Goal: Information Seeking & Learning: Check status

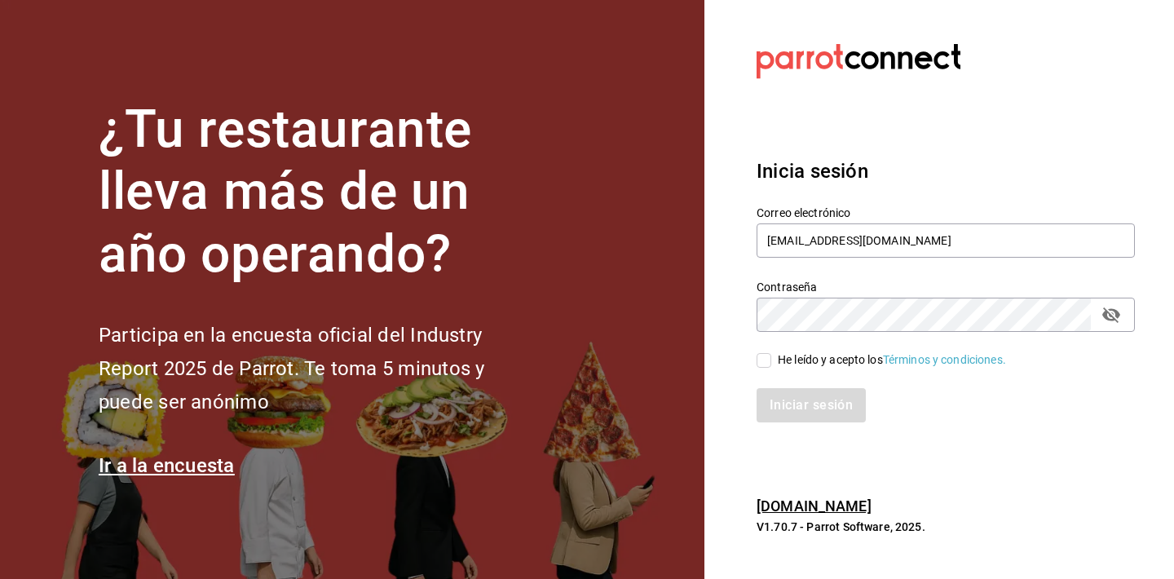
type input "gerente.esca.tepepan@debocaenboca.net"
click at [1117, 309] on icon "passwordField" at bounding box center [1112, 315] width 20 height 20
click at [767, 363] on input "He leído y acepto los Términos y condiciones." at bounding box center [764, 360] width 15 height 15
checkbox input "true"
click at [799, 411] on button "Iniciar sesión" at bounding box center [812, 405] width 111 height 34
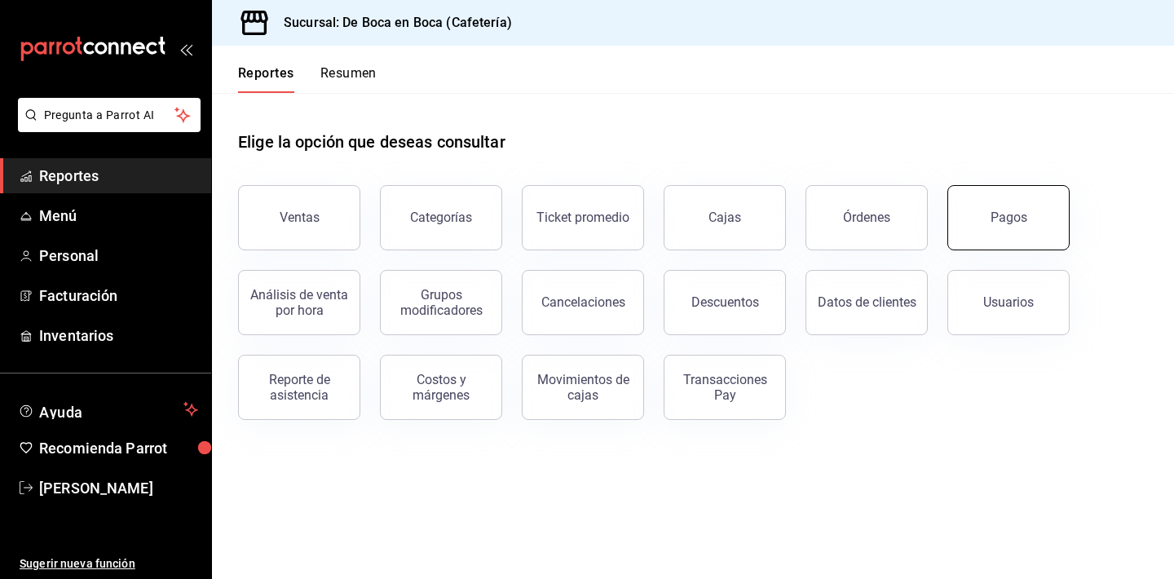
click at [960, 238] on button "Pagos" at bounding box center [1009, 217] width 122 height 65
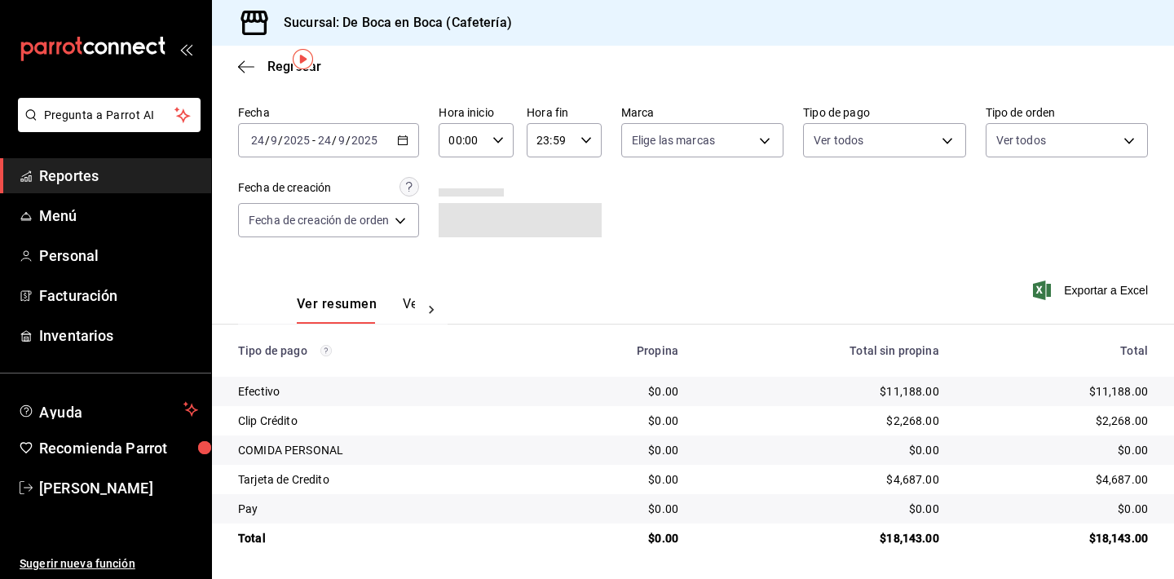
scroll to position [52, 0]
click at [263, 68] on span "Regresar" at bounding box center [279, 66] width 83 height 15
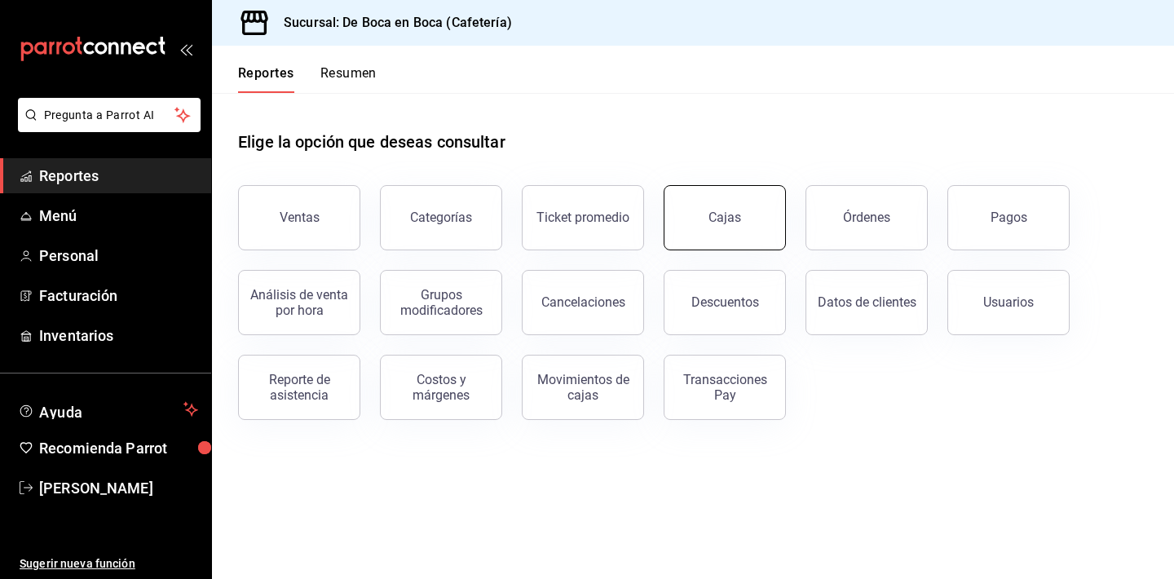
click at [735, 214] on div "Cajas" at bounding box center [725, 218] width 33 height 20
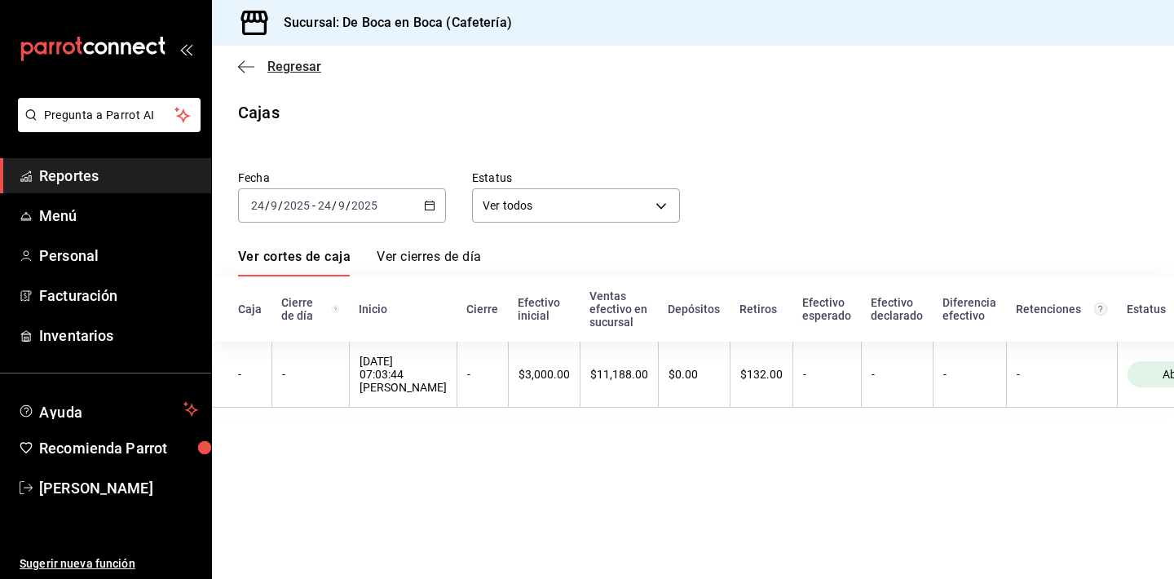
click at [283, 70] on span "Regresar" at bounding box center [294, 66] width 54 height 15
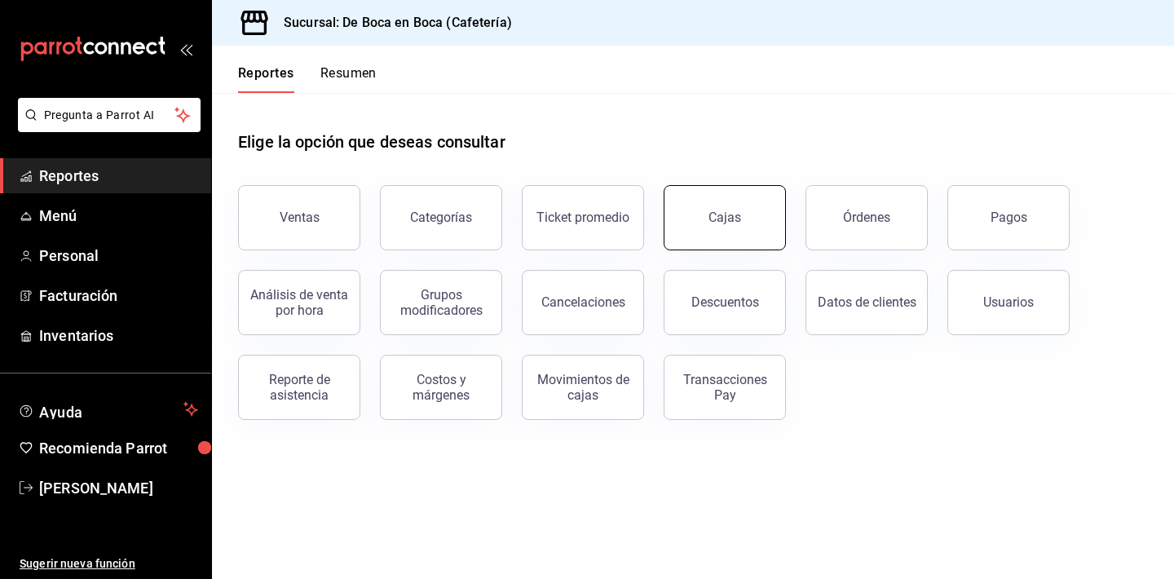
click at [722, 201] on link "Cajas" at bounding box center [725, 217] width 122 height 65
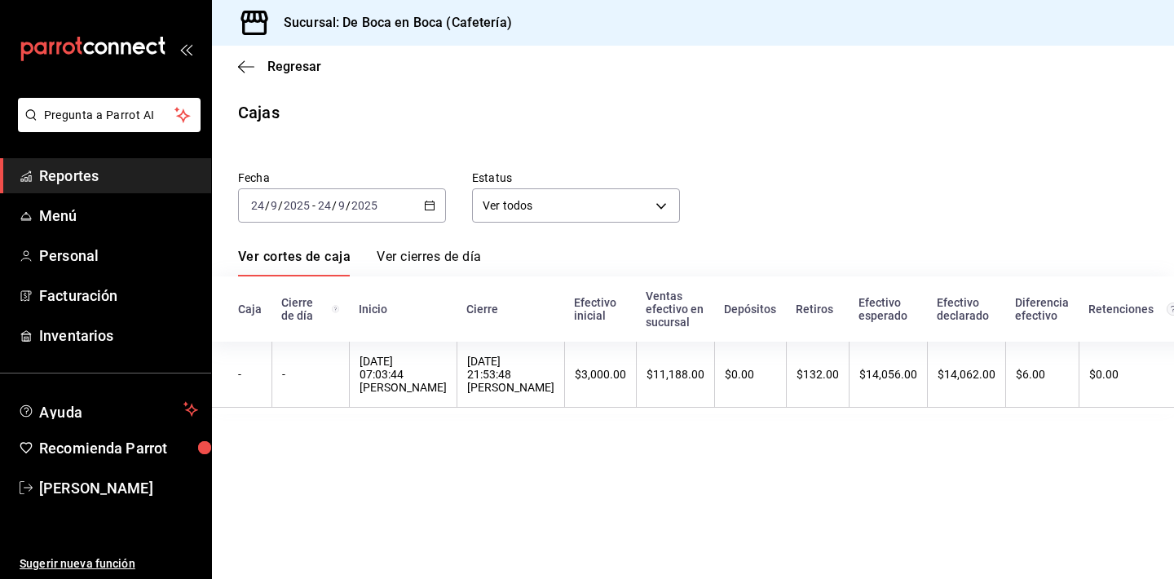
click at [236, 67] on div "Regresar" at bounding box center [693, 67] width 962 height 42
click at [253, 70] on icon "button" at bounding box center [246, 67] width 16 height 15
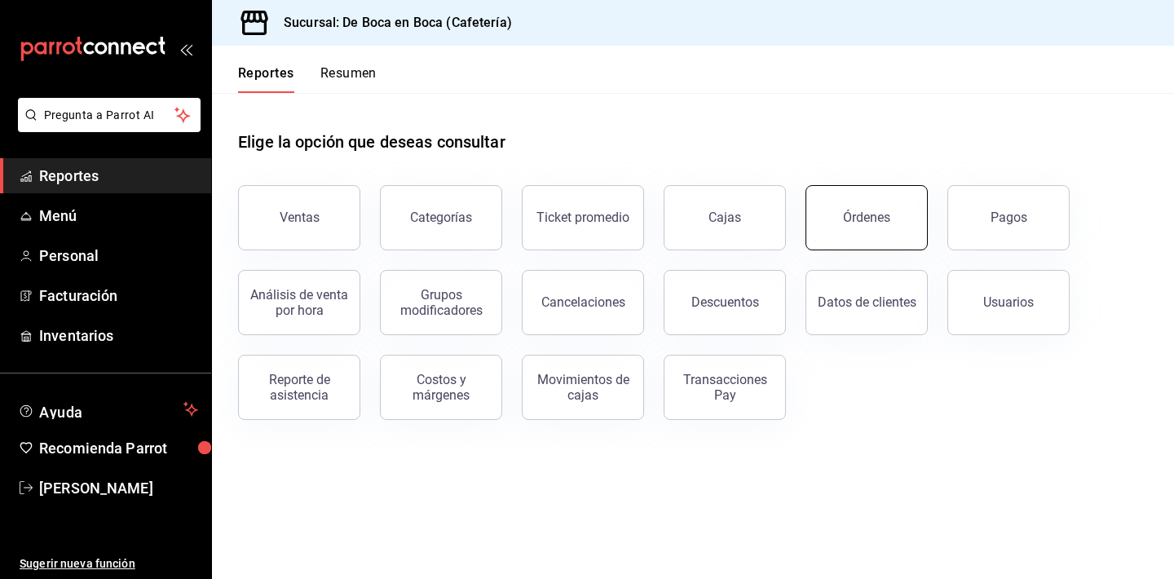
click at [877, 214] on div "Órdenes" at bounding box center [866, 217] width 47 height 15
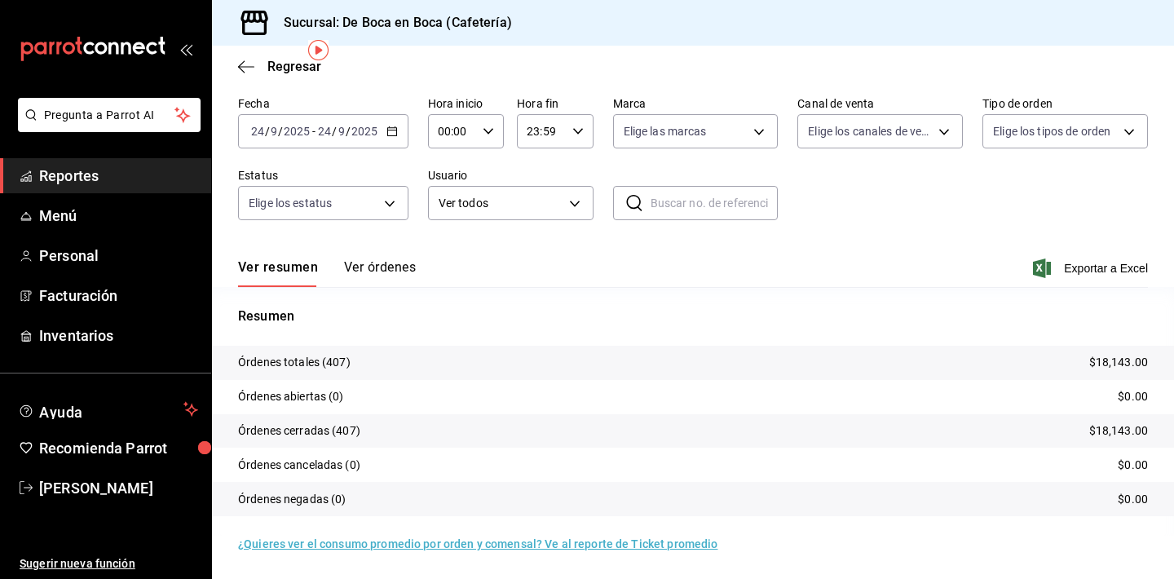
scroll to position [61, 0]
click at [298, 73] on span "Regresar" at bounding box center [294, 66] width 54 height 15
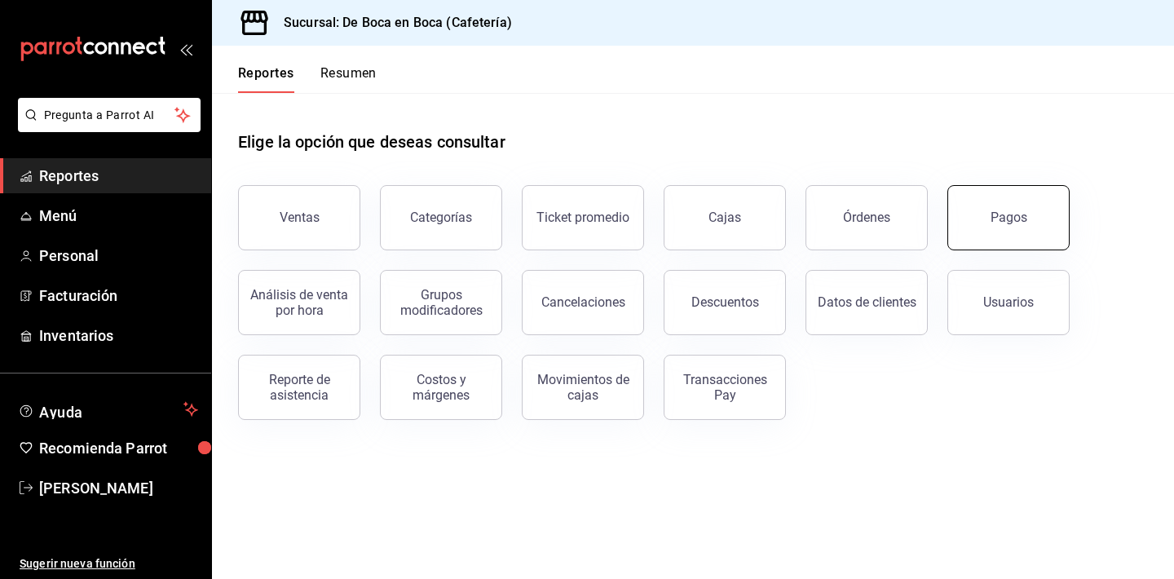
click at [991, 210] on button "Pagos" at bounding box center [1009, 217] width 122 height 65
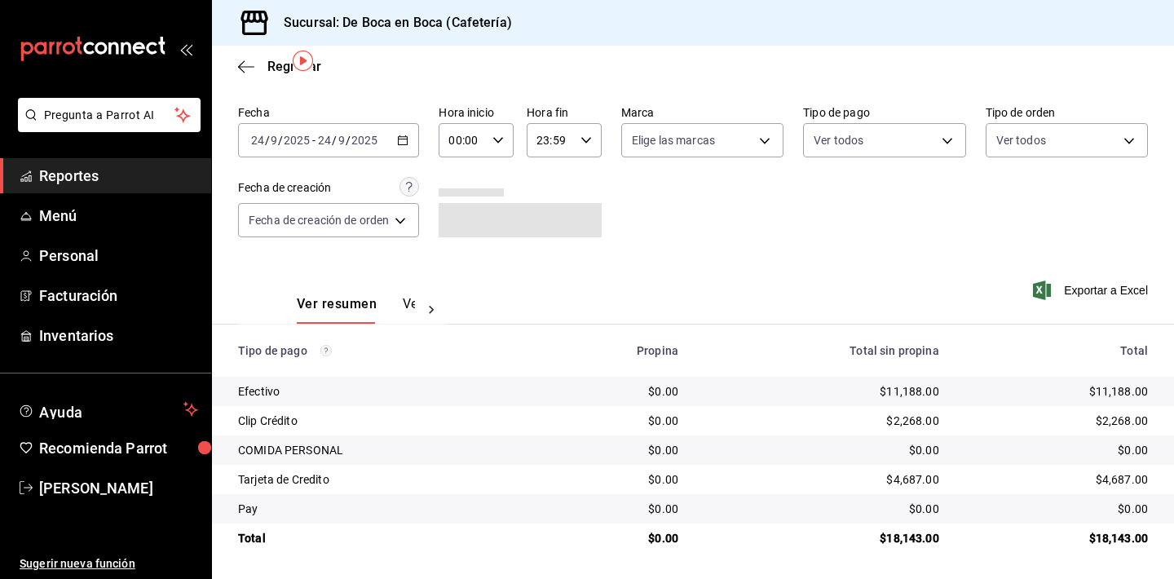
scroll to position [52, 0]
click at [245, 70] on icon "button" at bounding box center [246, 67] width 16 height 15
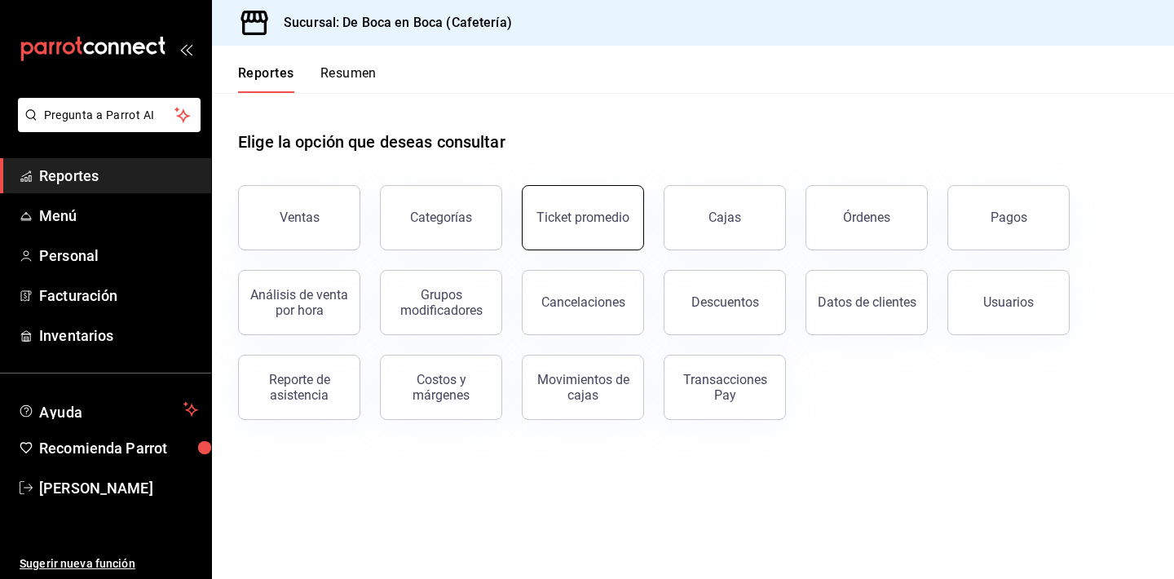
click at [604, 217] on div "Ticket promedio" at bounding box center [583, 217] width 93 height 15
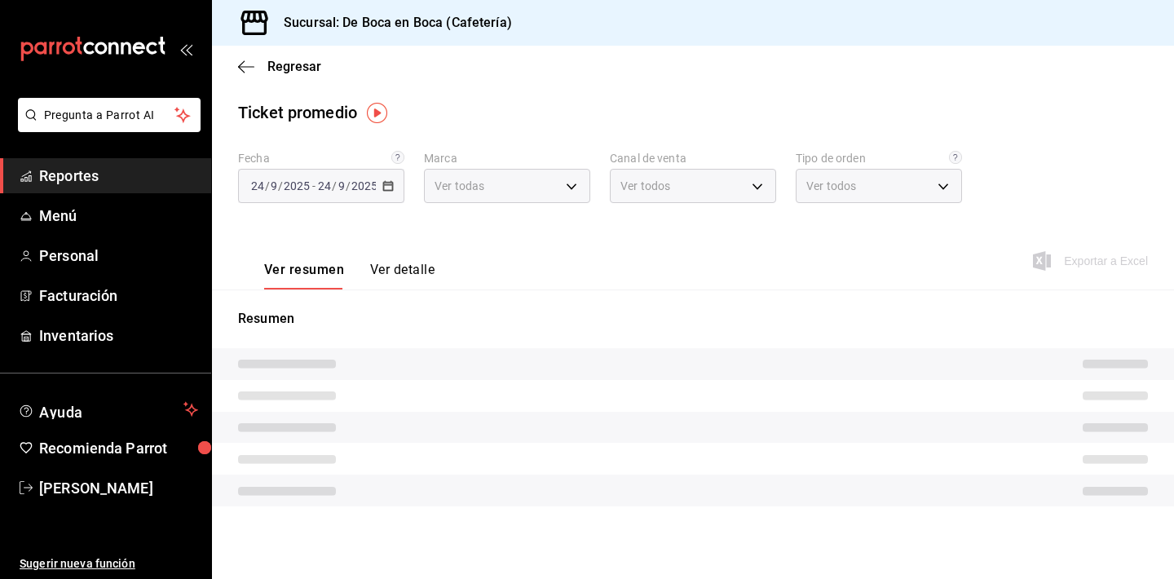
type input "4eab8db2-e1dc-4fb3-9b1f-7fa82010a4f3"
type input "PARROT,UBER_EATS,RAPPI,DIDI_FOOD,ONLINE"
type input "61aa6ed0-89e8-4ade-ab8f-9d5a6c3a5d55,64c7675a-ad12-4e92-a92e-381dad39d6f0,EXTER…"
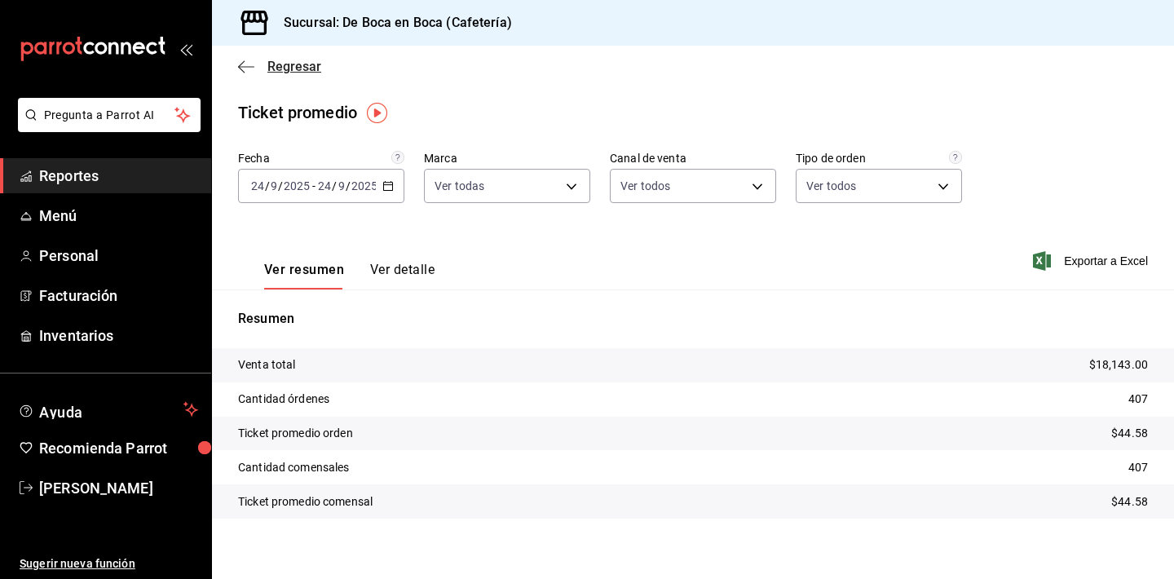
click at [262, 67] on span "Regresar" at bounding box center [279, 66] width 83 height 15
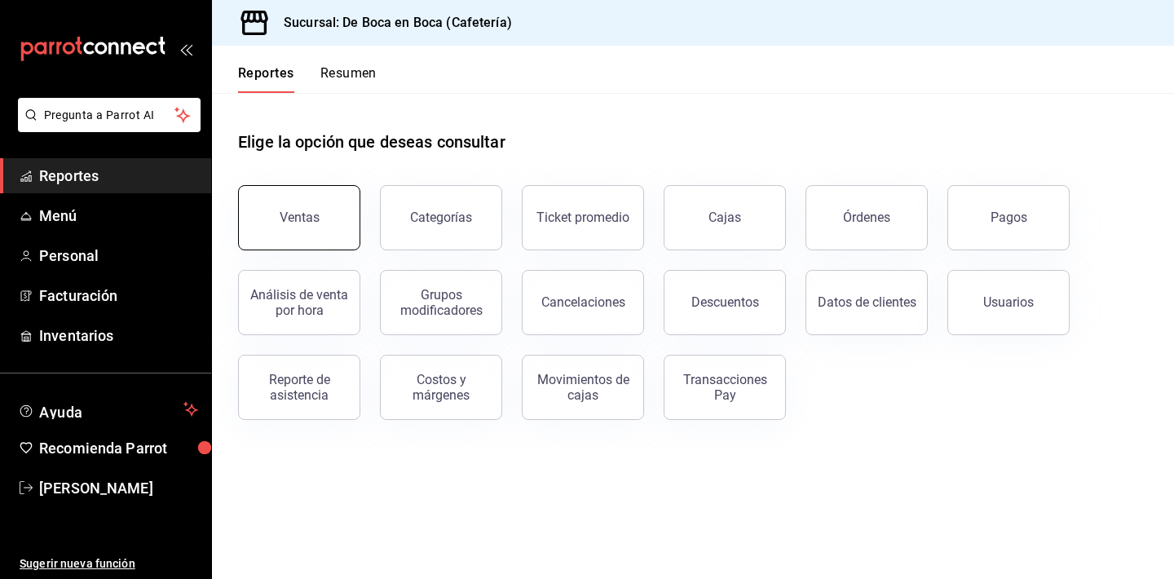
click at [323, 232] on button "Ventas" at bounding box center [299, 217] width 122 height 65
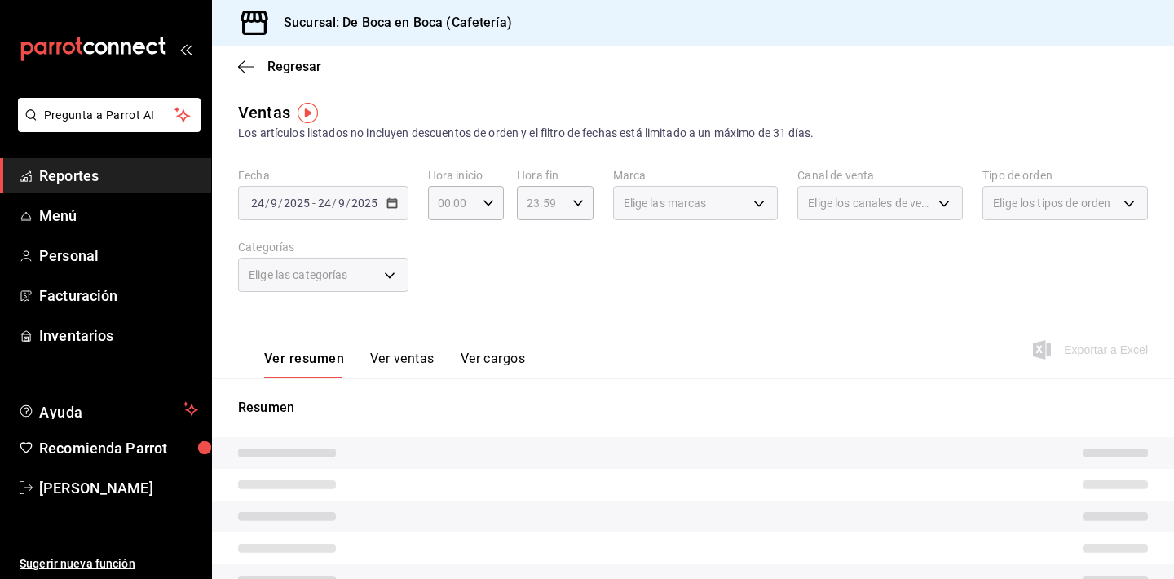
click at [418, 347] on div "Ver resumen Ver ventas Ver cargos" at bounding box center [381, 354] width 287 height 47
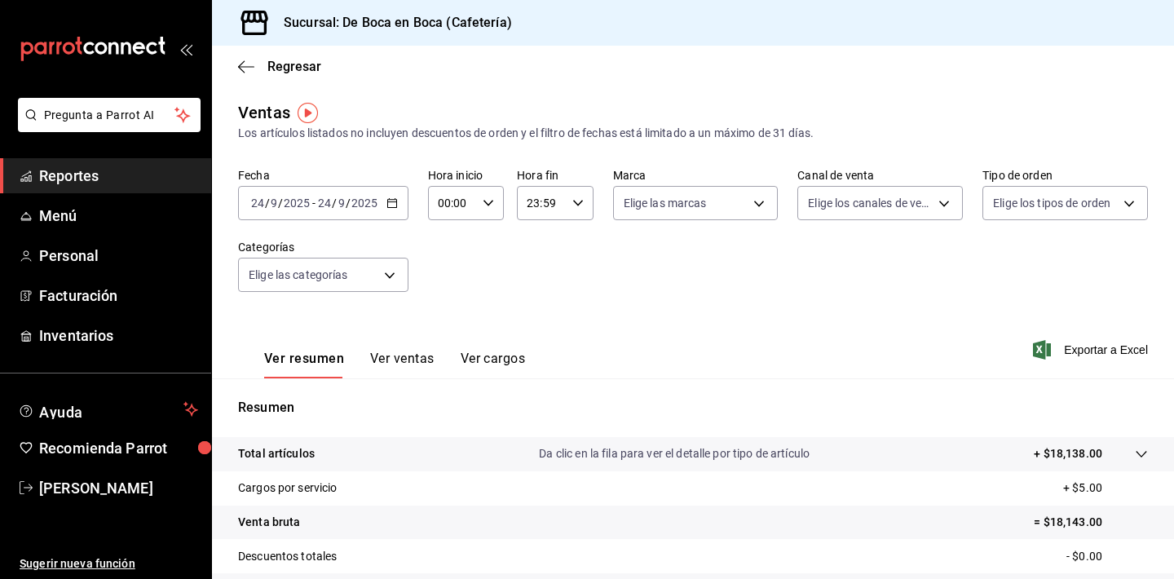
click at [417, 356] on button "Ver ventas" at bounding box center [402, 365] width 64 height 28
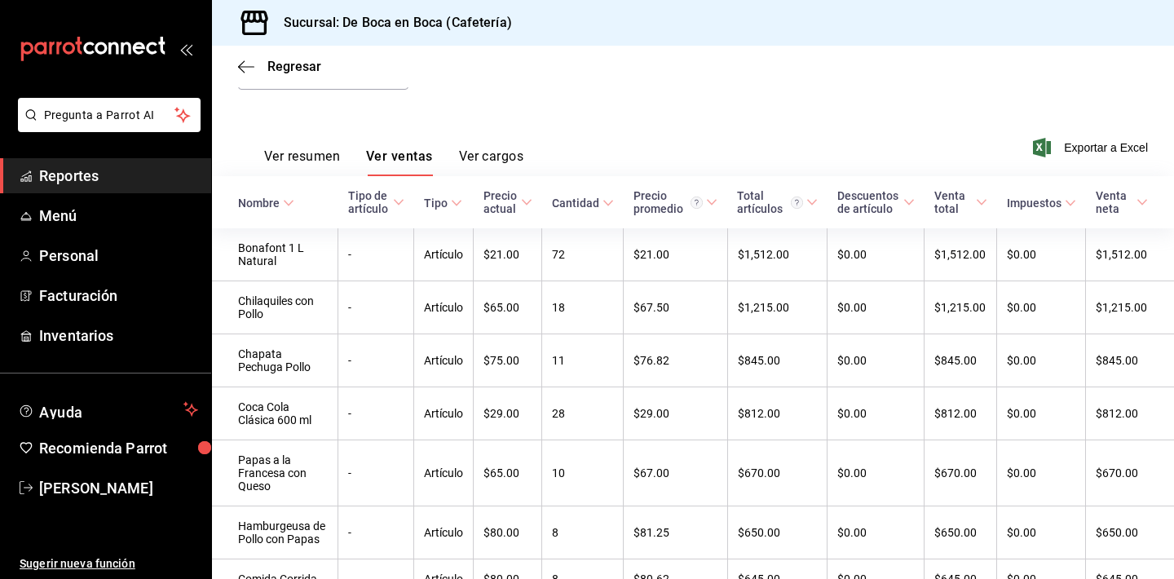
click at [577, 197] on div "Cantidad" at bounding box center [575, 203] width 47 height 13
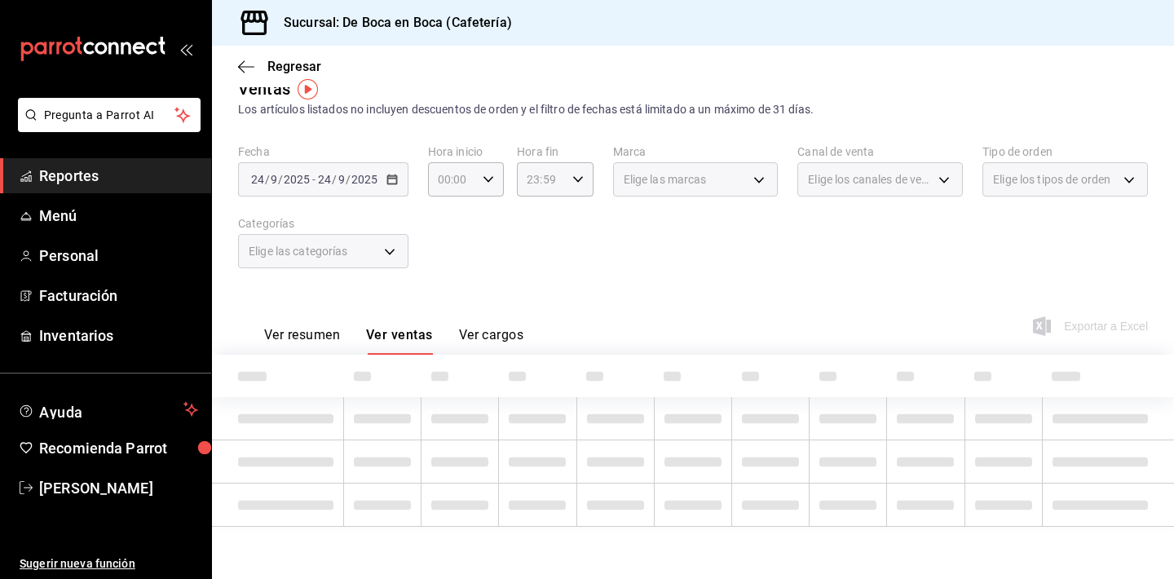
scroll to position [24, 0]
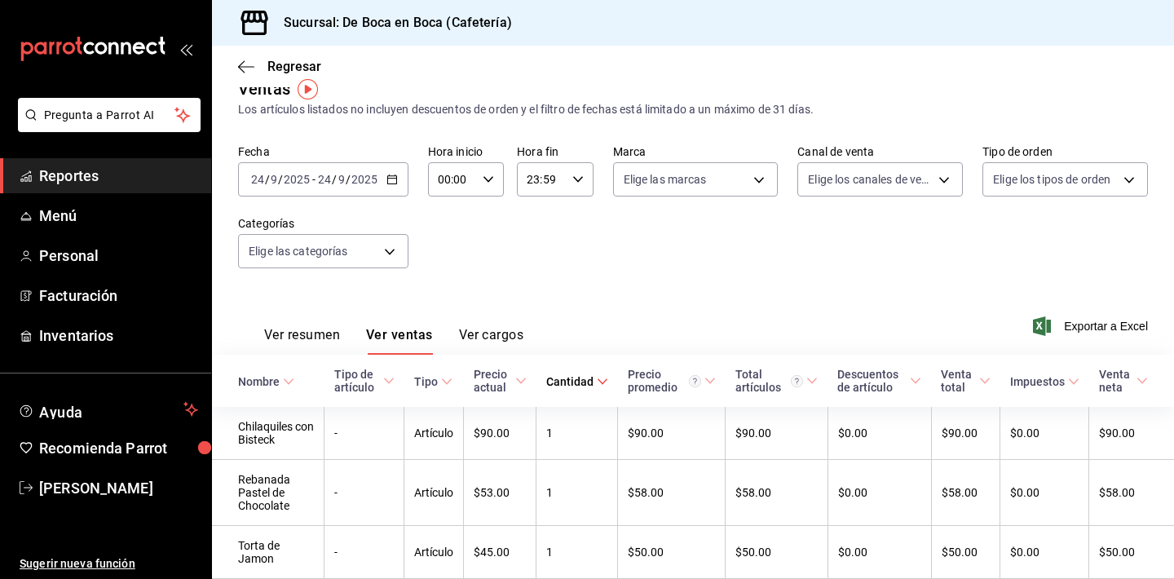
click at [588, 385] on div "Cantidad" at bounding box center [569, 381] width 47 height 13
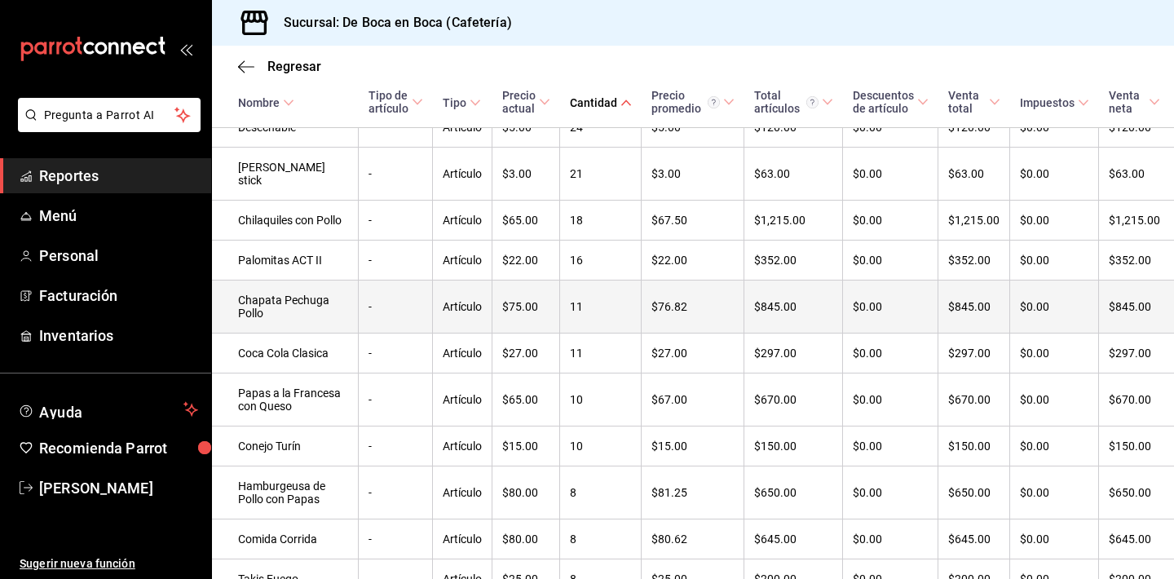
scroll to position [461, 0]
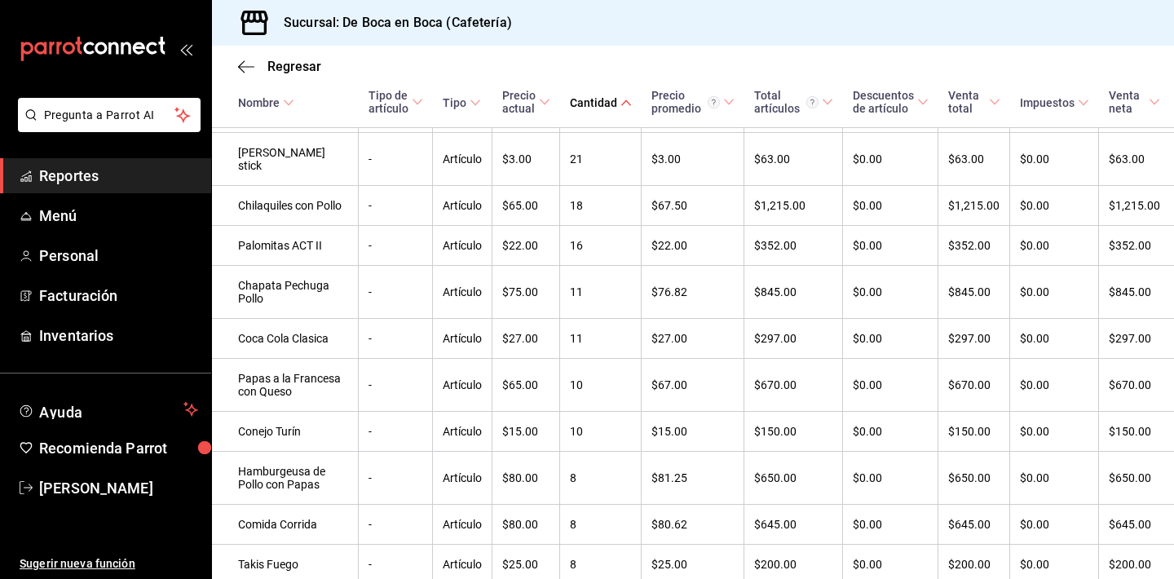
click at [594, 102] on div "Cantidad" at bounding box center [593, 102] width 47 height 13
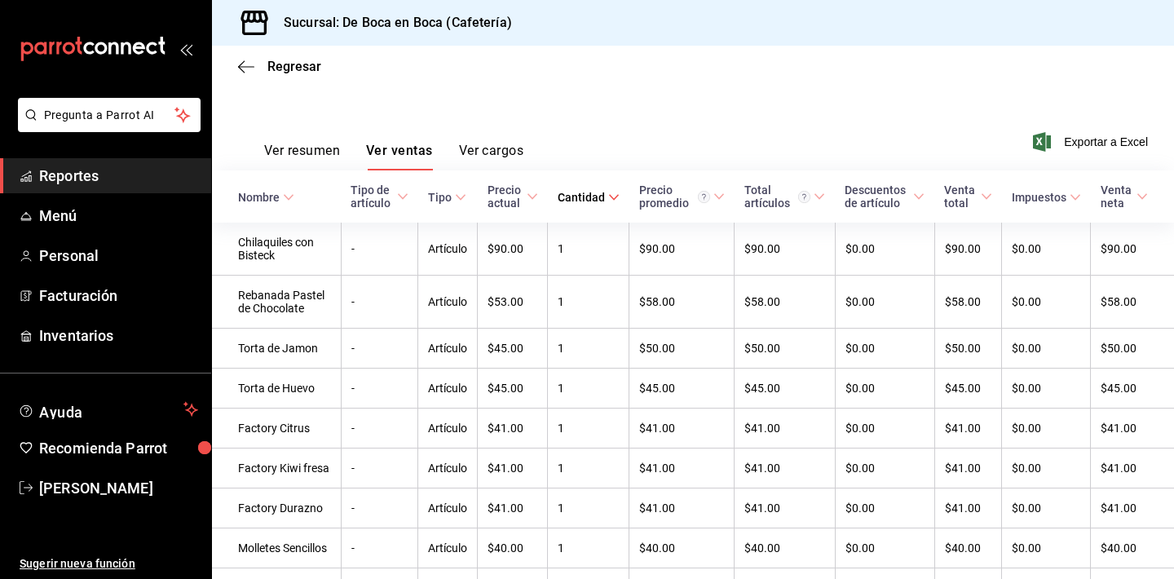
scroll to position [206, 0]
click at [137, 484] on span "[PERSON_NAME]" at bounding box center [118, 488] width 159 height 22
